Goal: Book appointment/travel/reservation

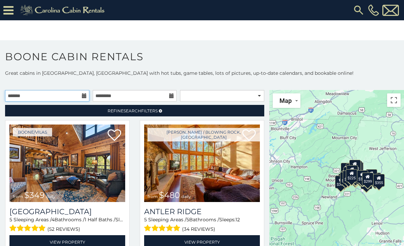
click at [80, 95] on input "text" at bounding box center [47, 95] width 84 height 11
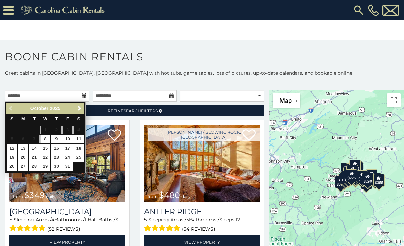
click at [79, 106] on span "Next" at bounding box center [79, 107] width 5 height 5
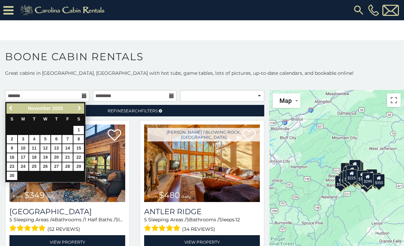
click at [77, 110] on span "Next" at bounding box center [79, 107] width 5 height 5
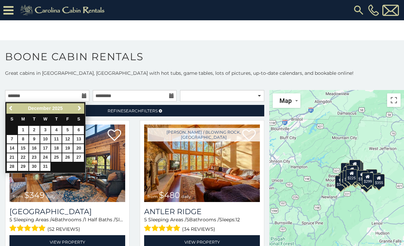
click at [82, 109] on span "Next" at bounding box center [79, 107] width 5 height 5
click at [83, 106] on link "Next" at bounding box center [79, 108] width 8 height 8
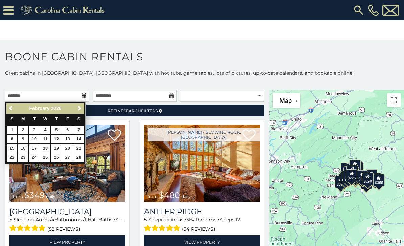
click at [67, 129] on link "6" at bounding box center [67, 130] width 10 height 8
type input "**********"
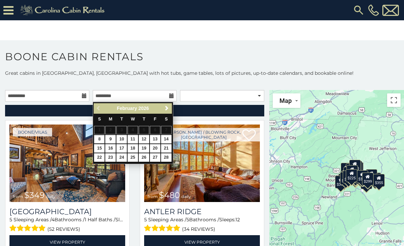
click at [109, 139] on link "9" at bounding box center [110, 139] width 10 height 8
type input "**********"
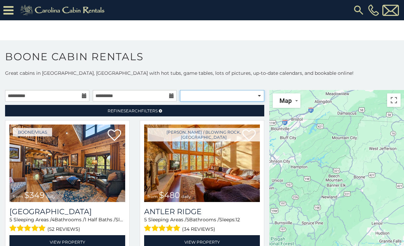
click at [233, 96] on select "**********" at bounding box center [222, 95] width 84 height 11
click at [233, 110] on link "Refine Search Filters" at bounding box center [134, 110] width 259 height 11
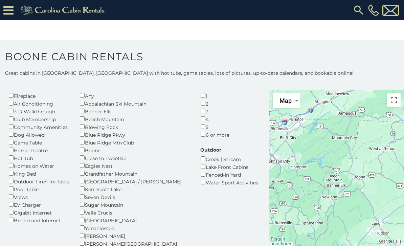
scroll to position [41, 0]
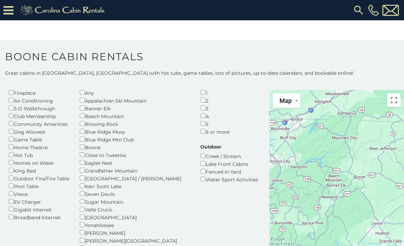
click at [200, 130] on div "6 or more" at bounding box center [224, 131] width 48 height 8
click at [200, 127] on div "6 or more" at bounding box center [224, 131] width 48 height 8
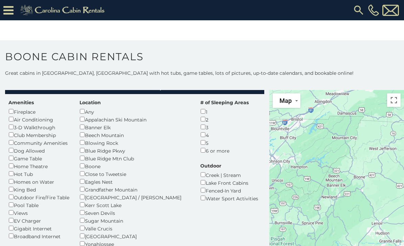
scroll to position [15, 0]
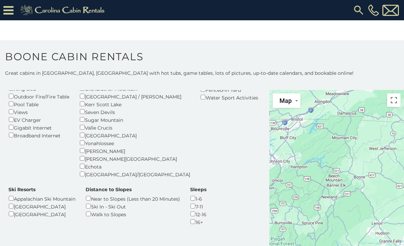
scroll to position [126, 0]
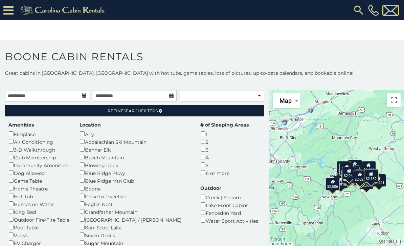
click at [233, 109] on link "Refine Search Filters" at bounding box center [134, 110] width 259 height 11
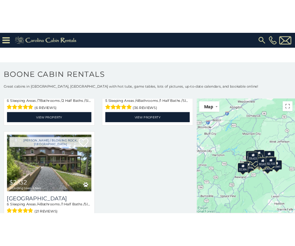
scroll to position [127, 0]
